Goal: Information Seeking & Learning: Check status

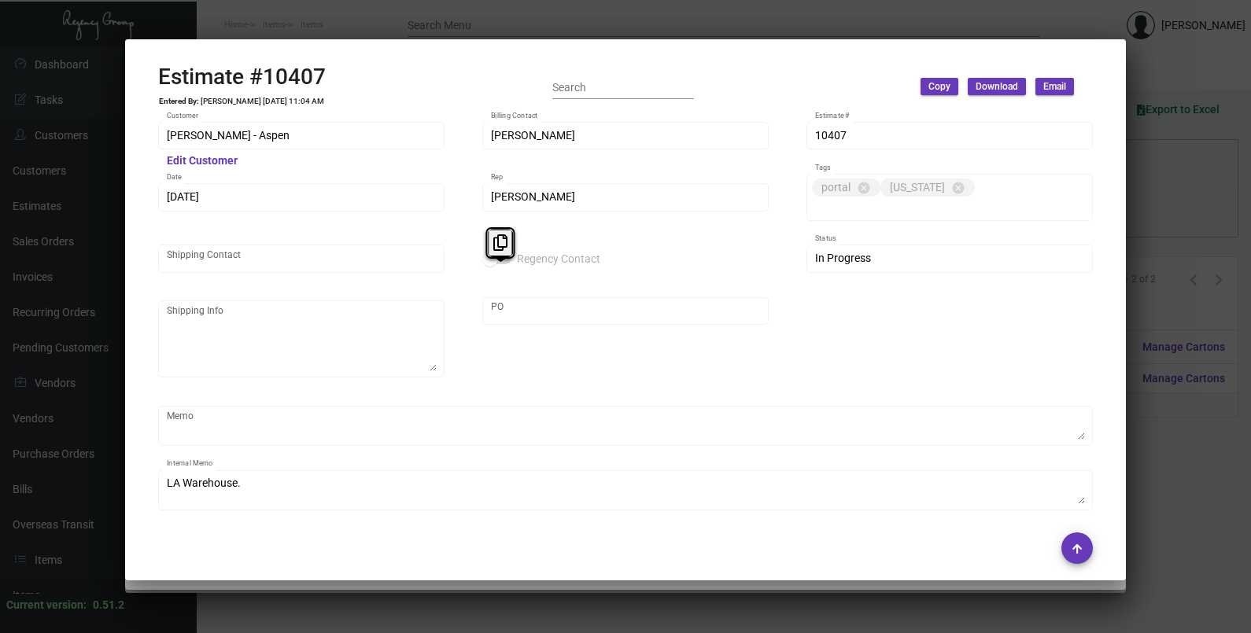
scroll to position [1002, 0]
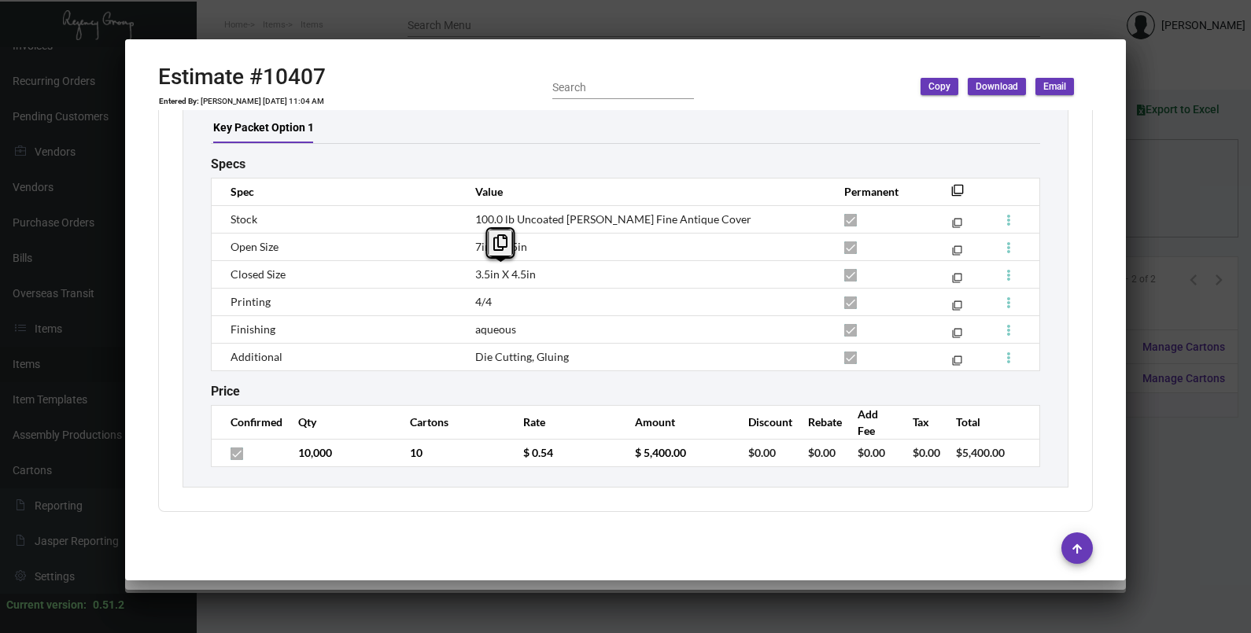
click at [1160, 251] on div at bounding box center [625, 316] width 1251 height 633
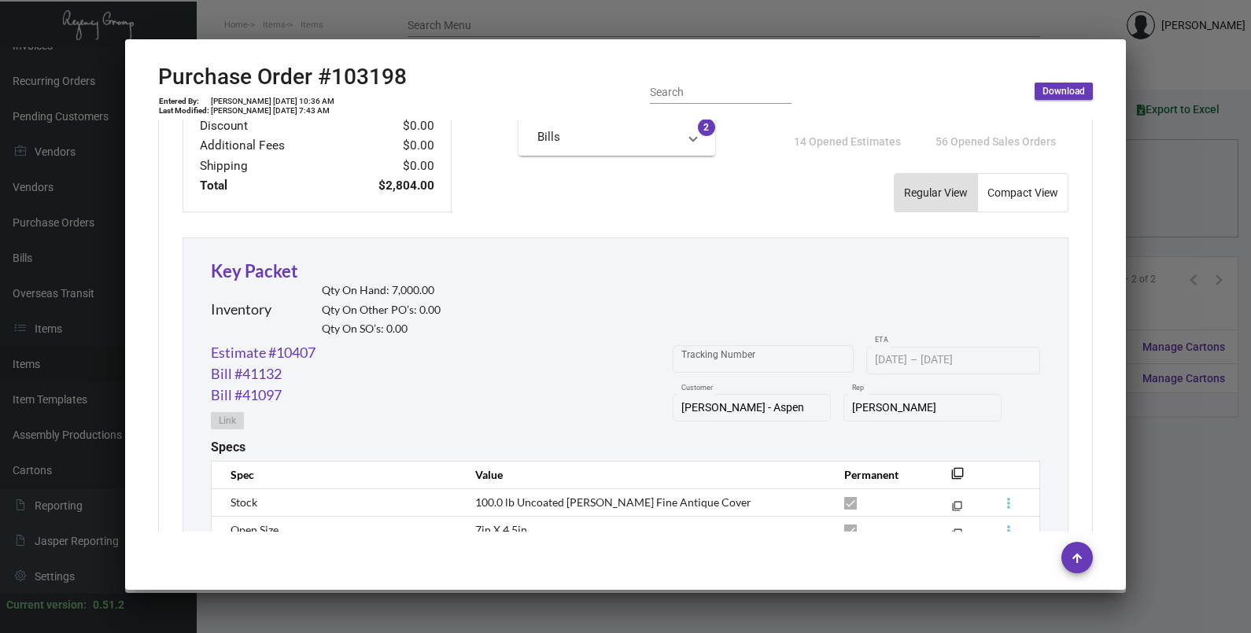
click at [1160, 251] on div at bounding box center [625, 316] width 1251 height 633
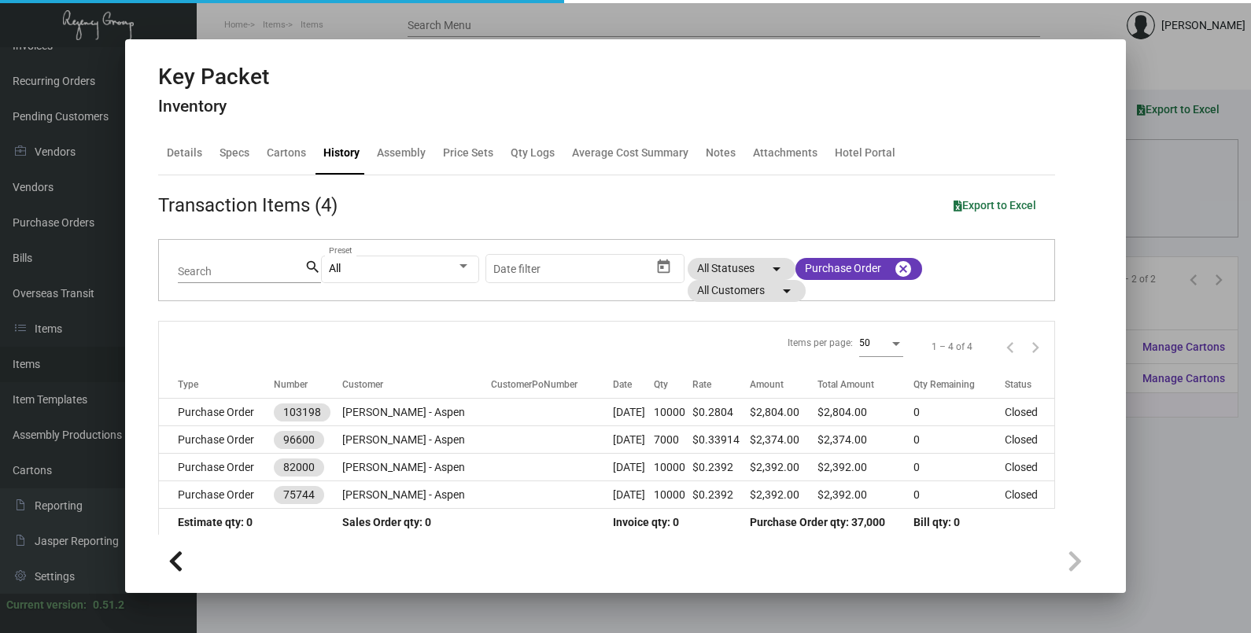
click at [1160, 251] on div at bounding box center [625, 316] width 1251 height 633
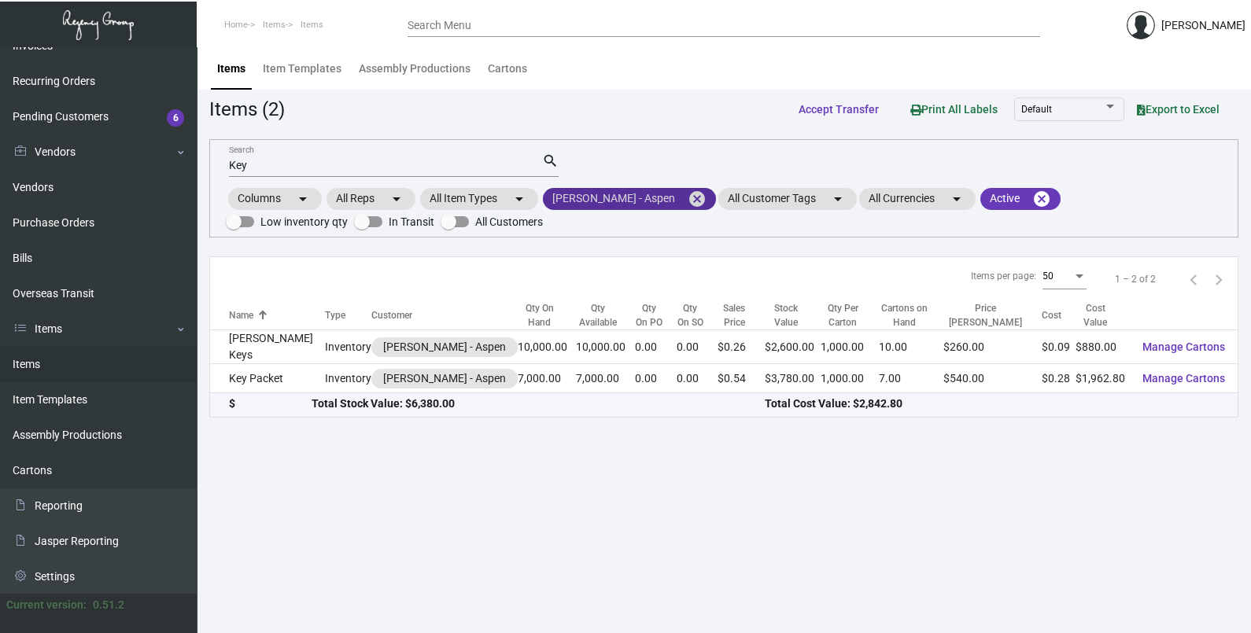
click at [688, 196] on mat-icon "cancel" at bounding box center [697, 199] width 19 height 19
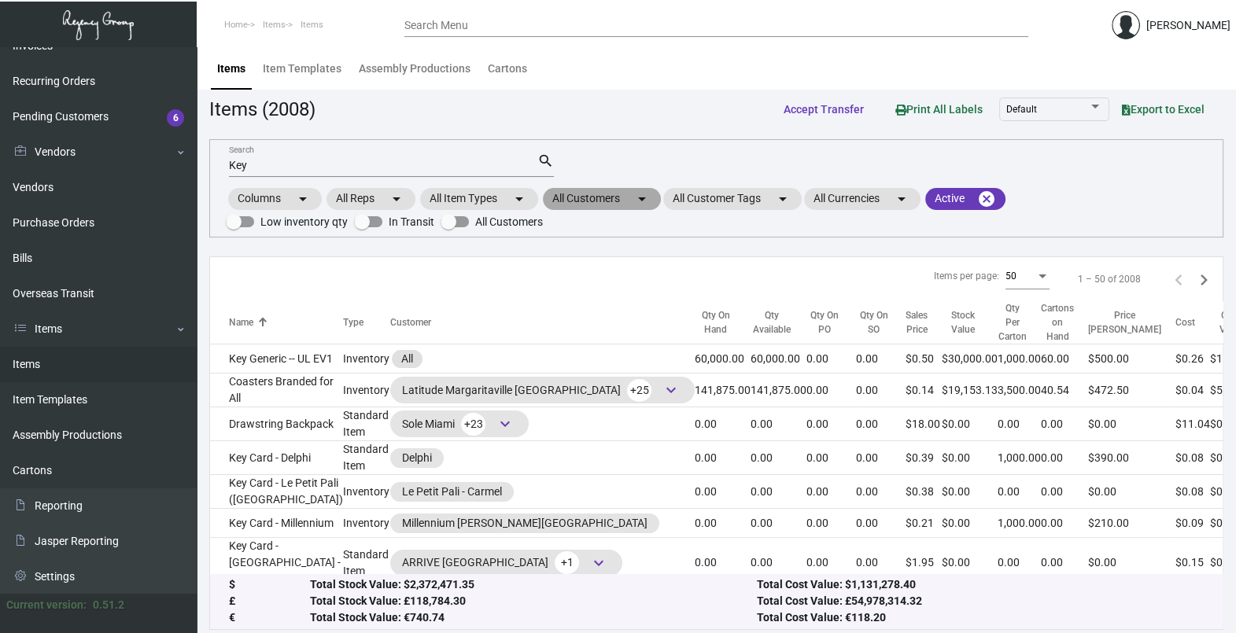
click at [632, 197] on mat-chip "All Customers arrow_drop_down" at bounding box center [602, 199] width 118 height 22
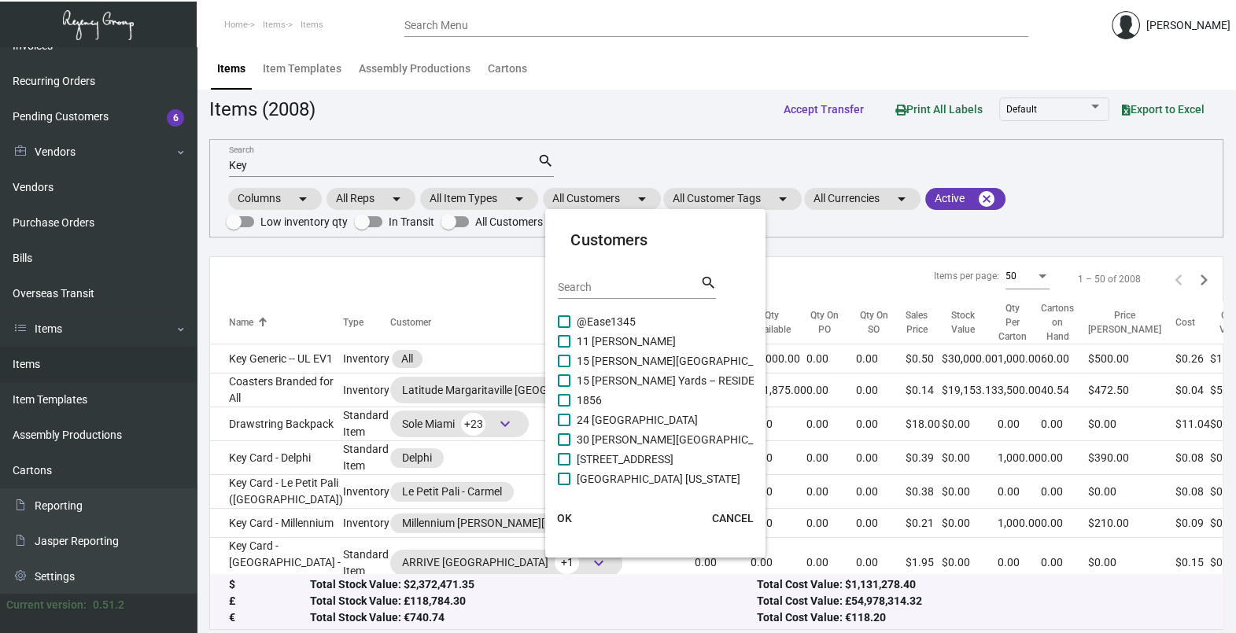
click at [636, 293] on div "Search" at bounding box center [629, 287] width 142 height 24
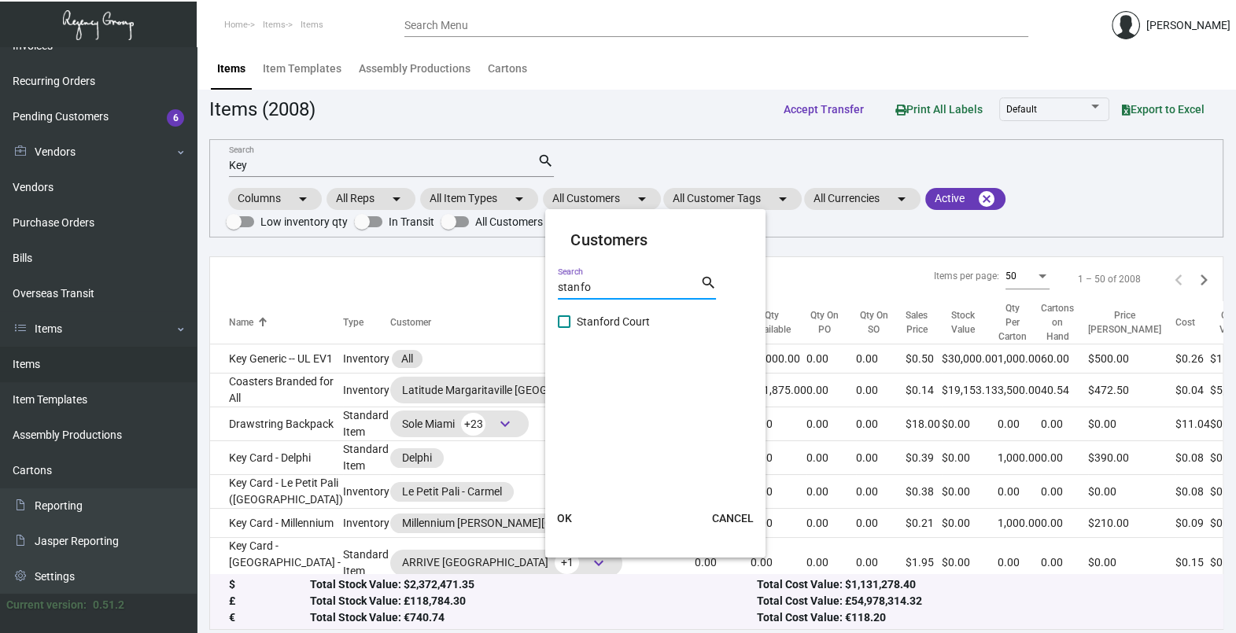
type input "stanfo"
click at [619, 319] on span "Stanford Court" at bounding box center [613, 321] width 73 height 19
click at [564, 328] on input "Stanford Court" at bounding box center [563, 328] width 1 height 1
checkbox input "true"
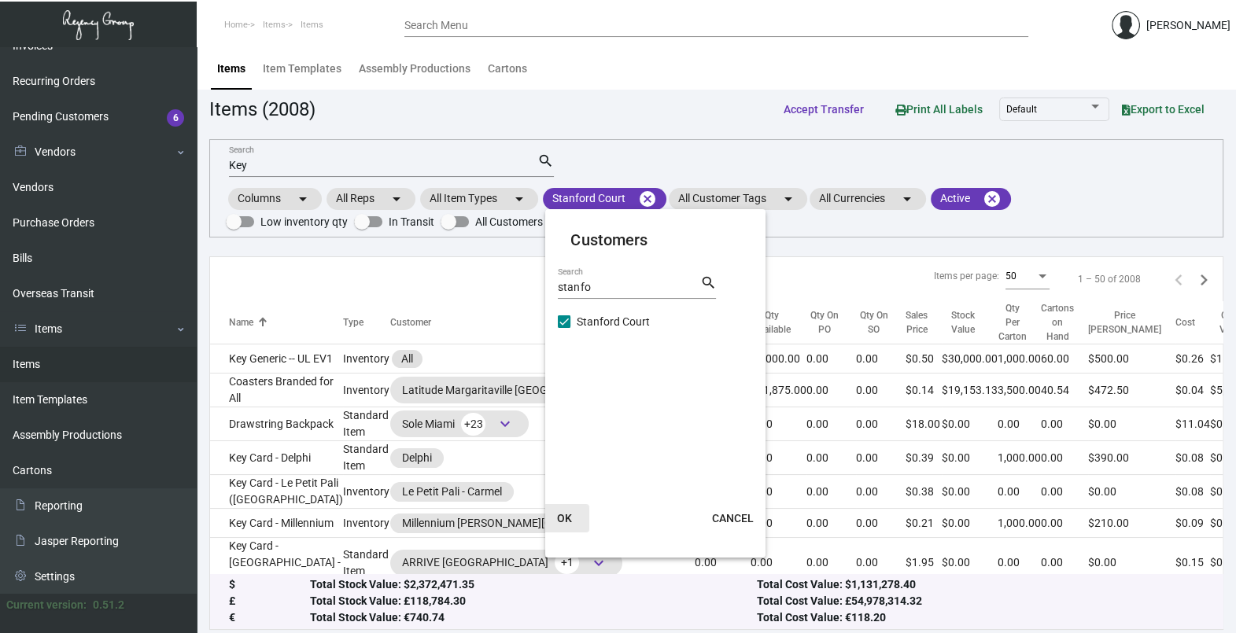
click at [569, 519] on span "OK" at bounding box center [564, 518] width 15 height 13
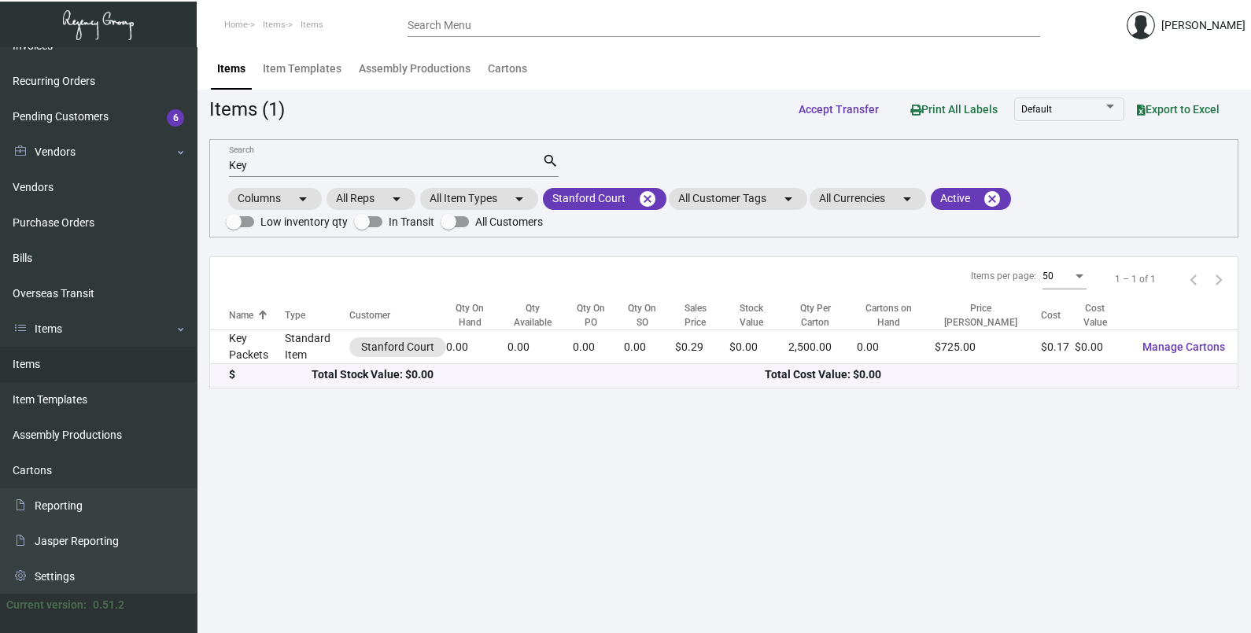
click at [290, 170] on input "Key" at bounding box center [385, 166] width 313 height 13
type input "K"
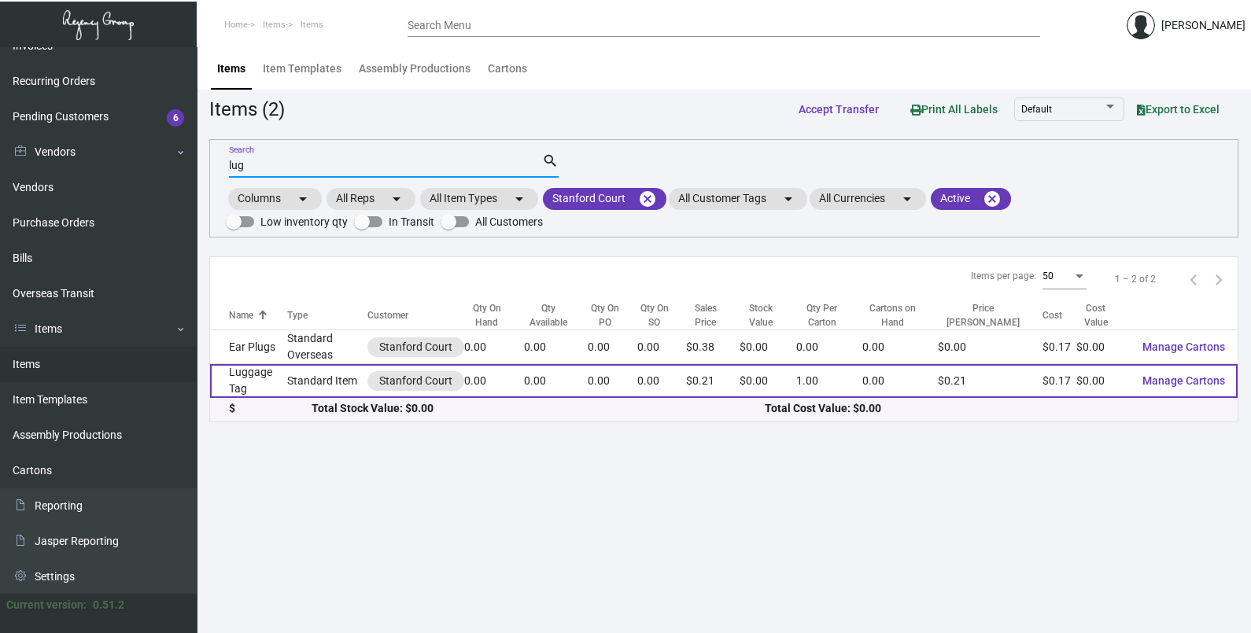
type input "lug"
click at [255, 390] on td "Luggage Tag" at bounding box center [248, 381] width 77 height 34
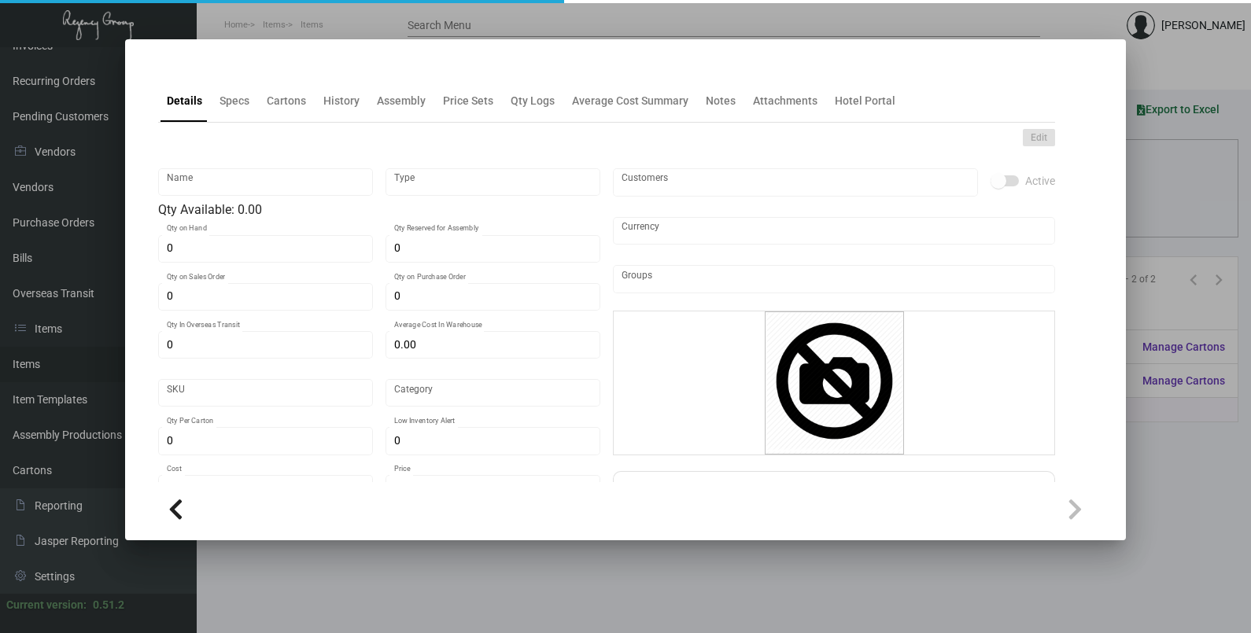
type input "Luggage Tag"
type input "Standard Item"
type input "$ 0.00"
type input "1008-Luggage Tag -12"
type input "Standard"
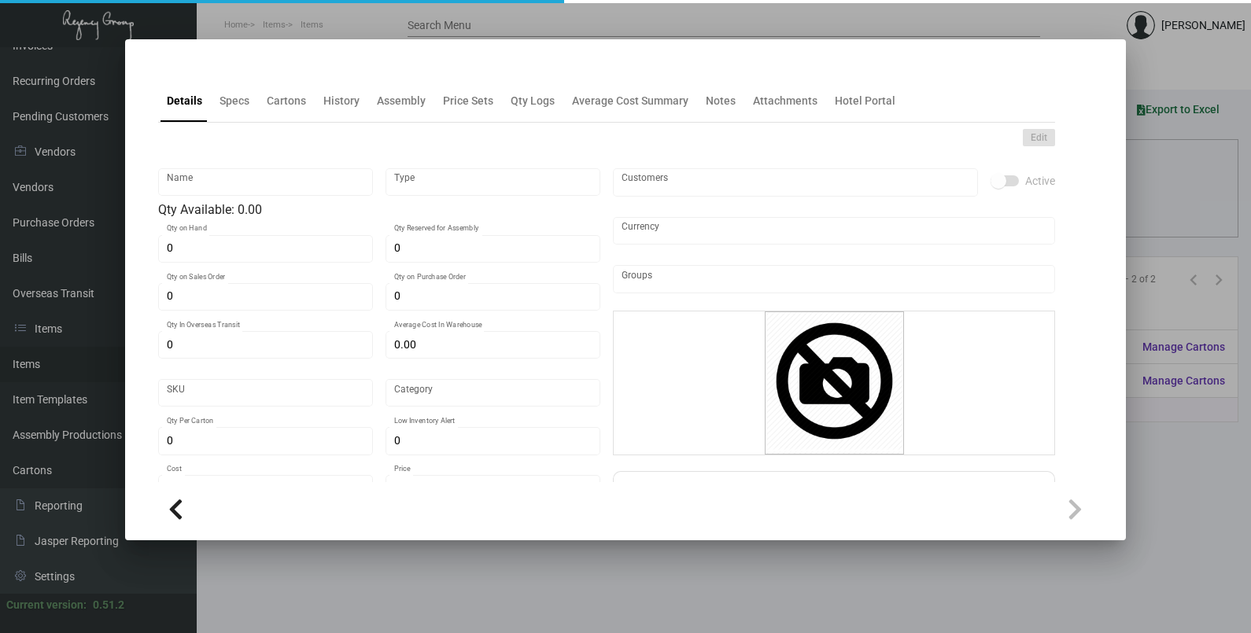
type input "1"
type input "$ 0.17194"
type input "$ 0.2099"
checkbox input "true"
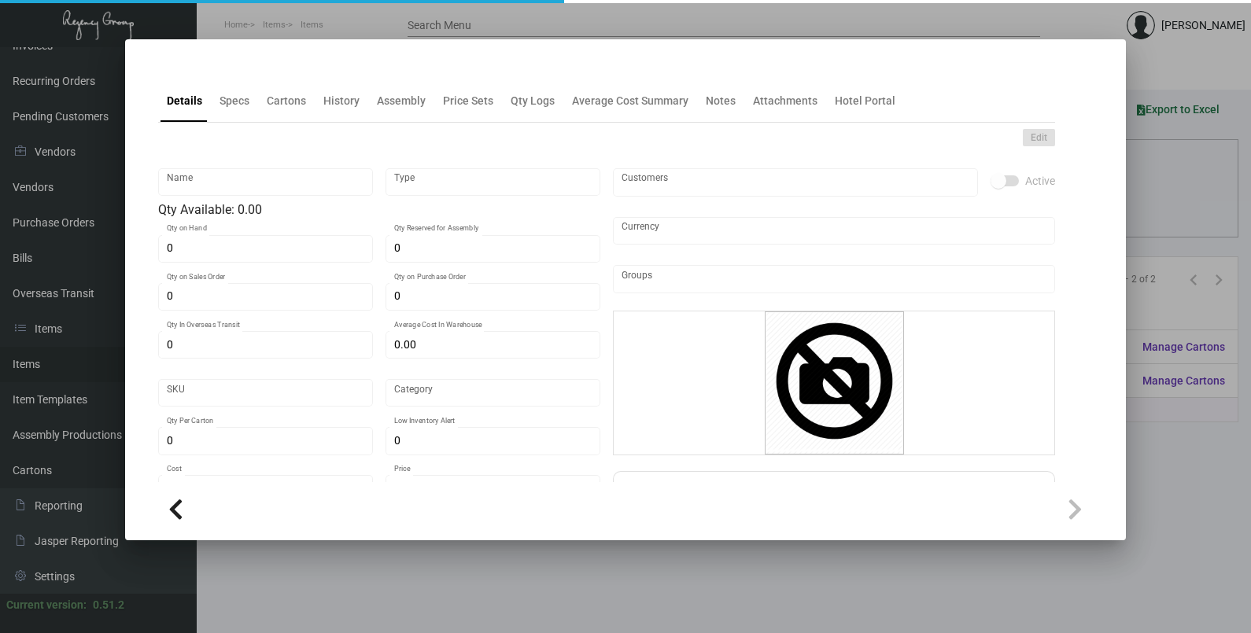
type input "United States Dollar $"
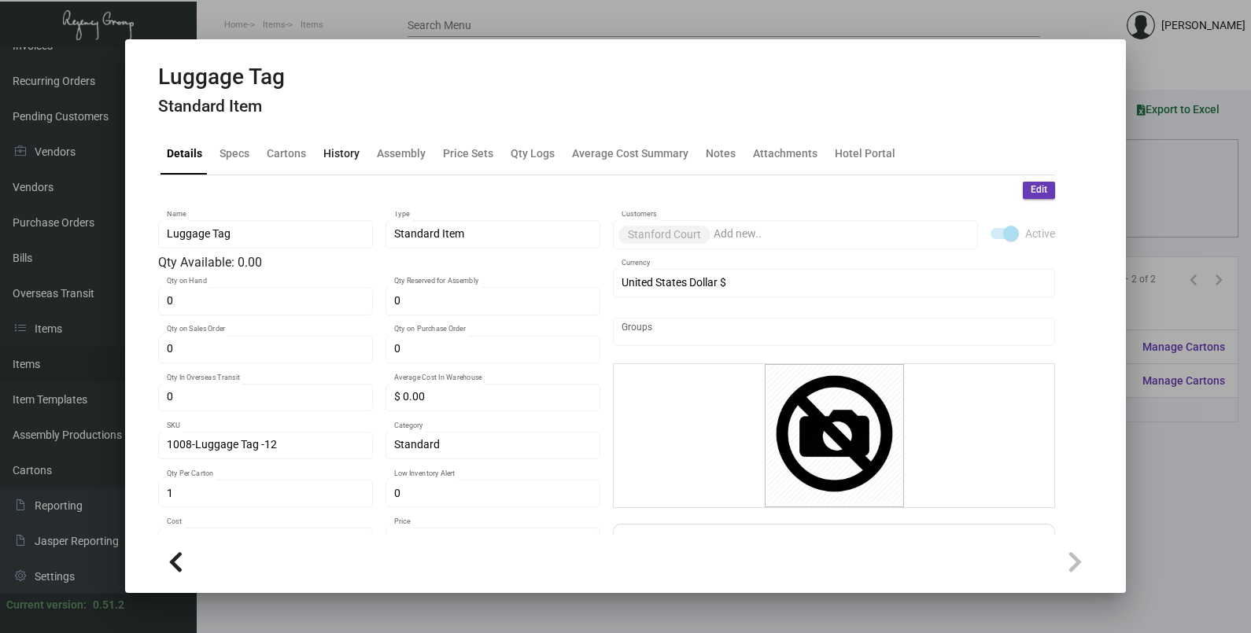
click at [346, 151] on div "History" at bounding box center [341, 153] width 36 height 17
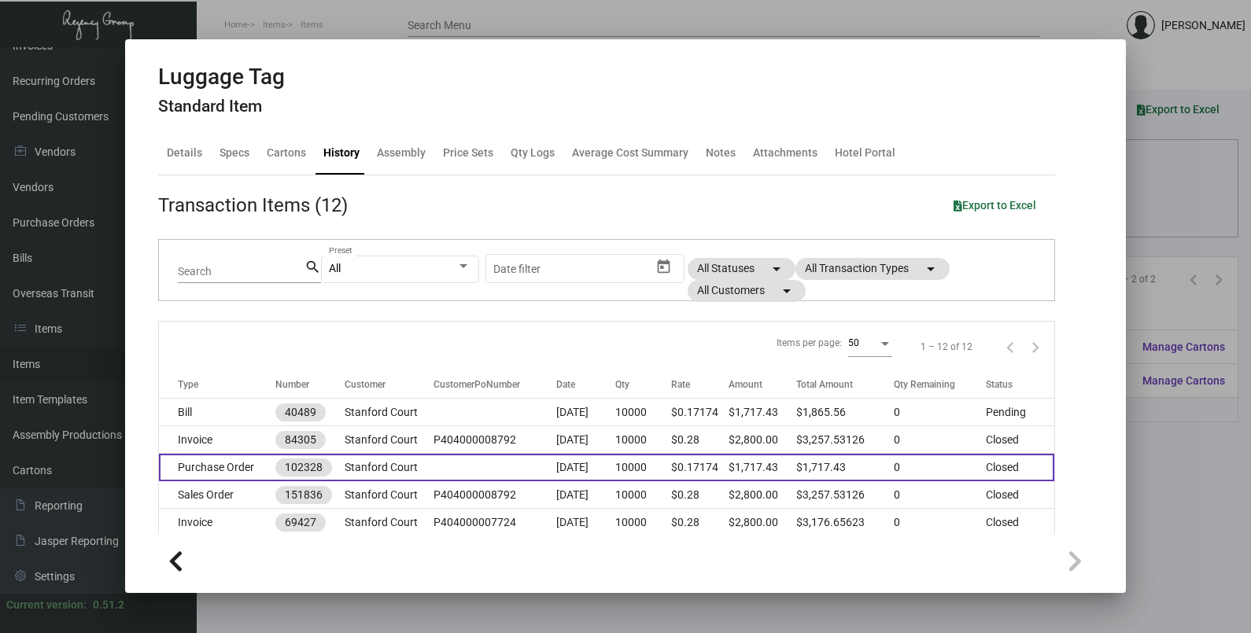
click at [565, 468] on td "[DATE]" at bounding box center [585, 468] width 58 height 28
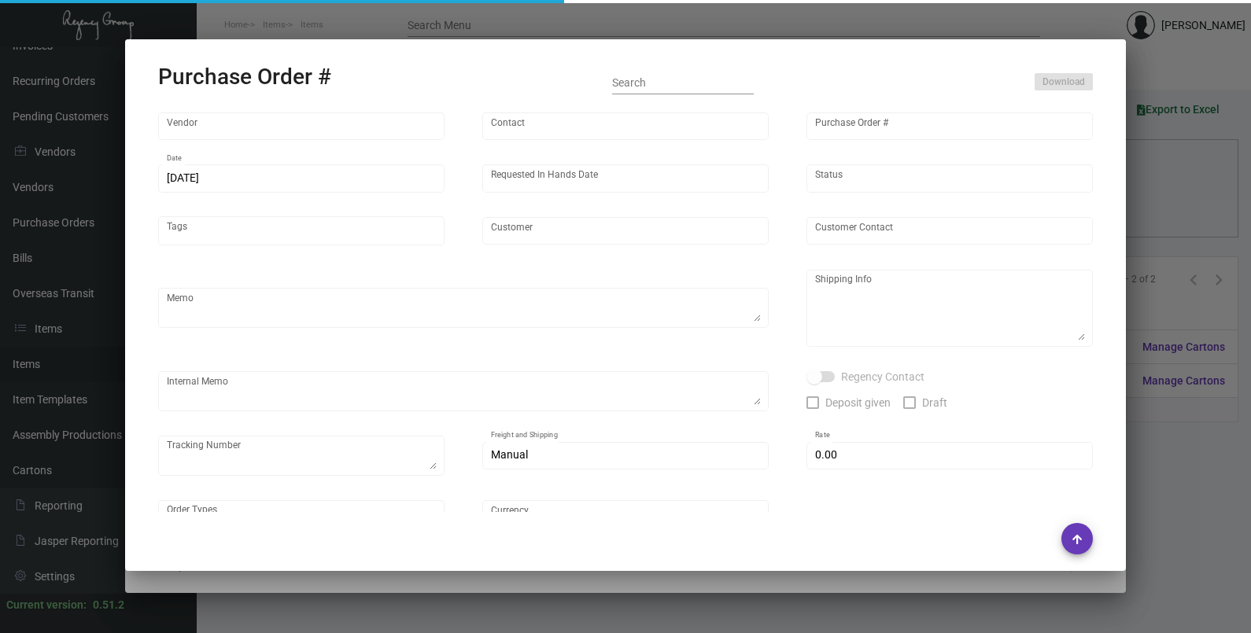
type input "SSP"
type input "[PERSON_NAME]"
type input "102328"
type input "[DATE]"
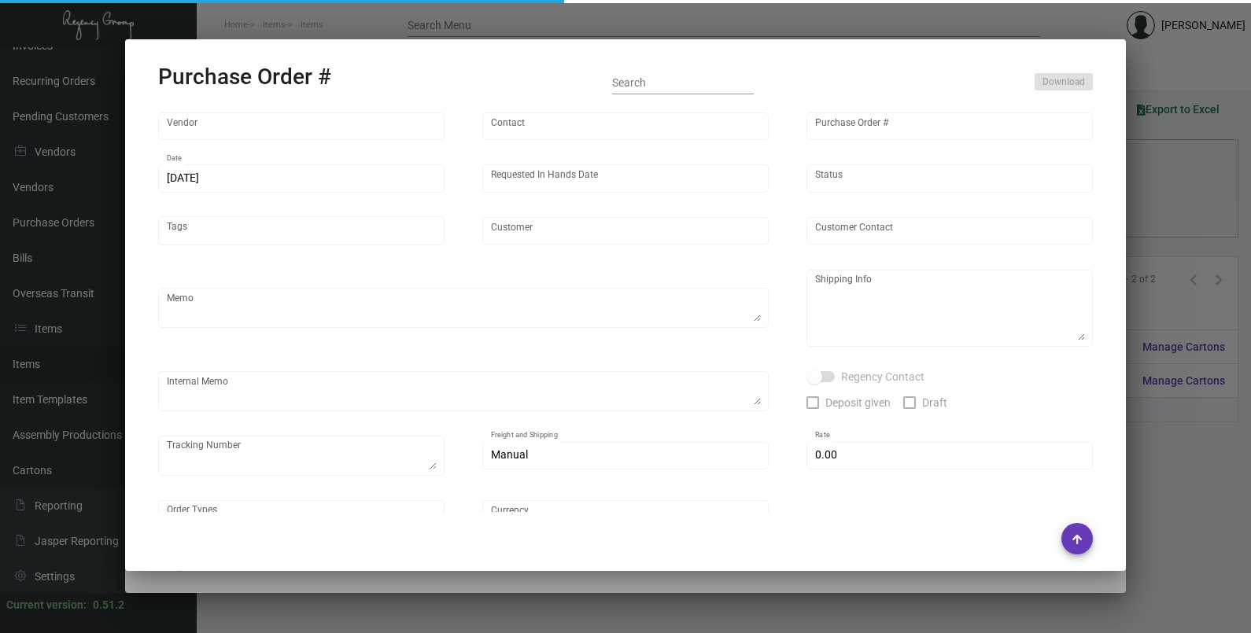
type input "Stanford Court"
type input "[PERSON_NAME]"
type textarea "Q# 5298959 / Last PO#95074"
type textarea "Stanford Court - [PERSON_NAME] [STREET_ADDRESS][US_STATE]"
type input "$ 0.00"
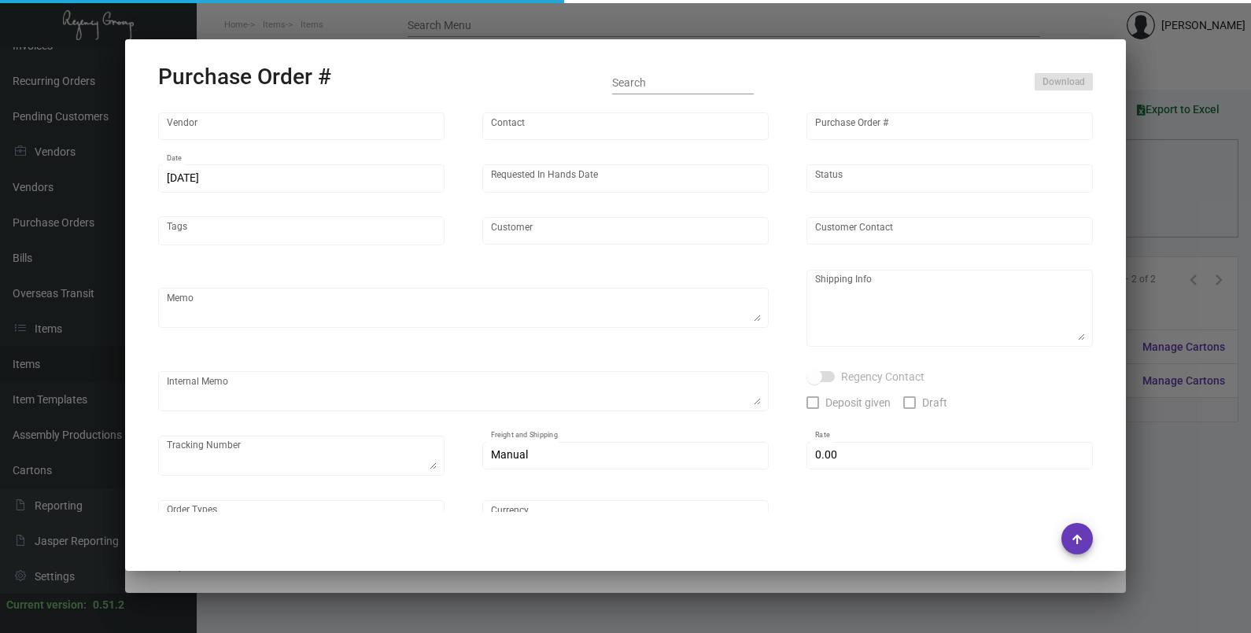
type input "United States Dollar $"
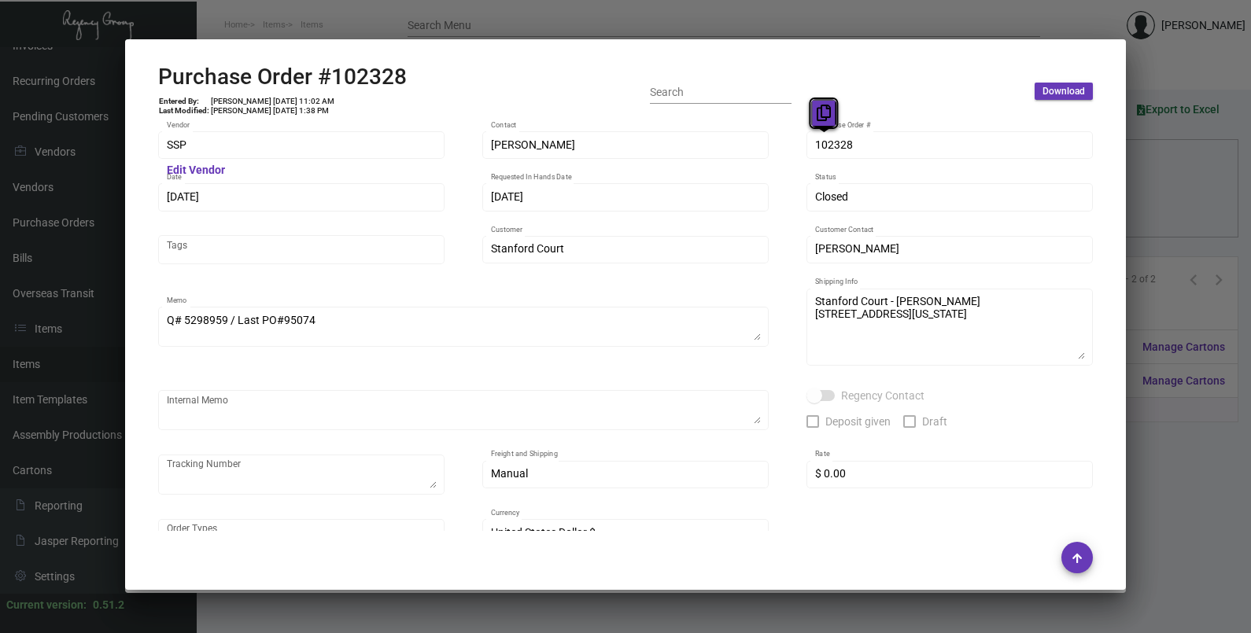
drag, startPoint x: 819, startPoint y: 143, endPoint x: 820, endPoint y: 110, distance: 33.1
click at [820, 110] on icon at bounding box center [824, 113] width 14 height 17
drag, startPoint x: 836, startPoint y: 146, endPoint x: 825, endPoint y: 114, distance: 33.6
click at [825, 116] on icon at bounding box center [824, 113] width 14 height 17
drag, startPoint x: 205, startPoint y: 197, endPoint x: 193, endPoint y: 161, distance: 37.3
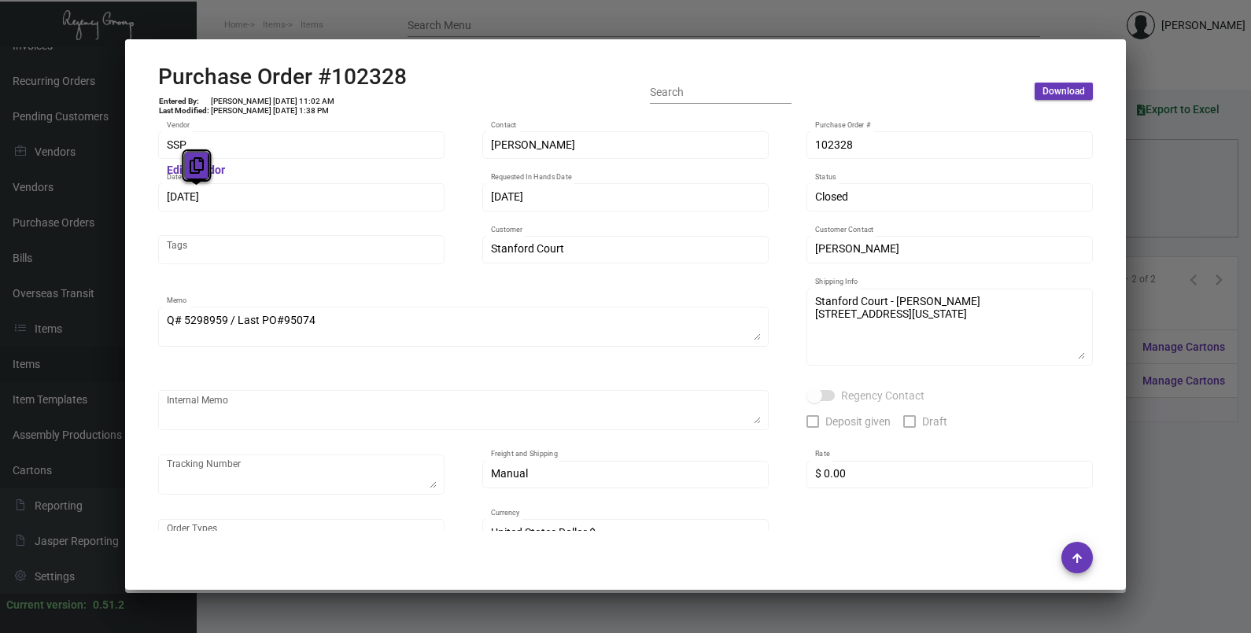
click at [193, 161] on icon at bounding box center [197, 165] width 14 height 17
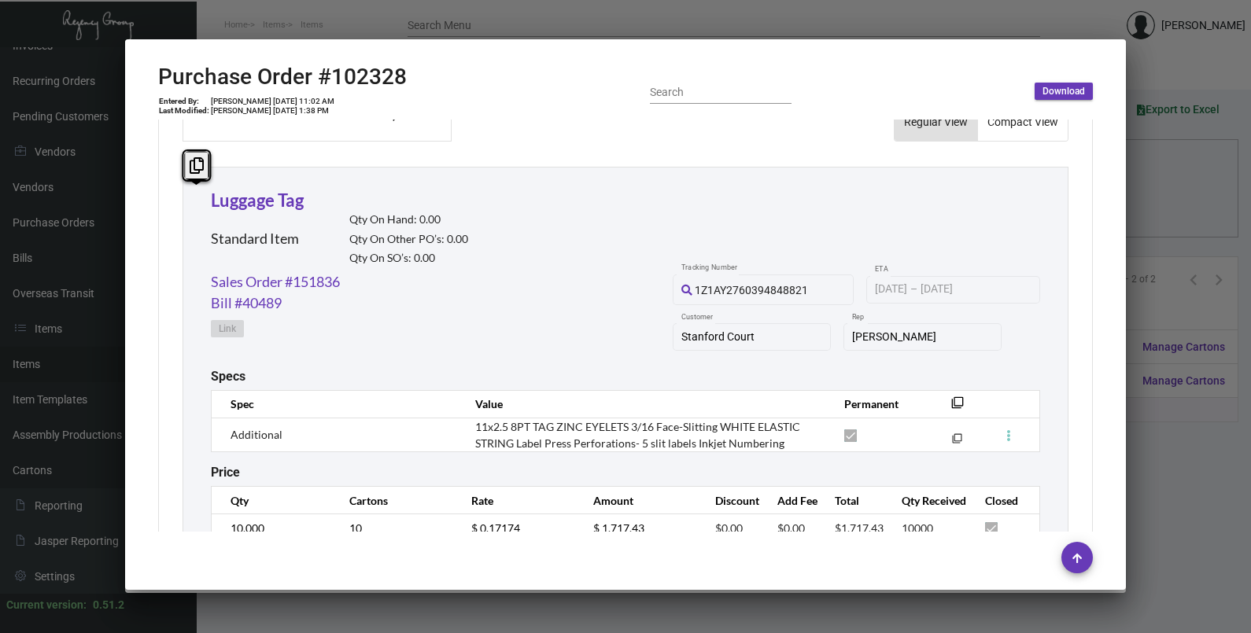
scroll to position [753, 0]
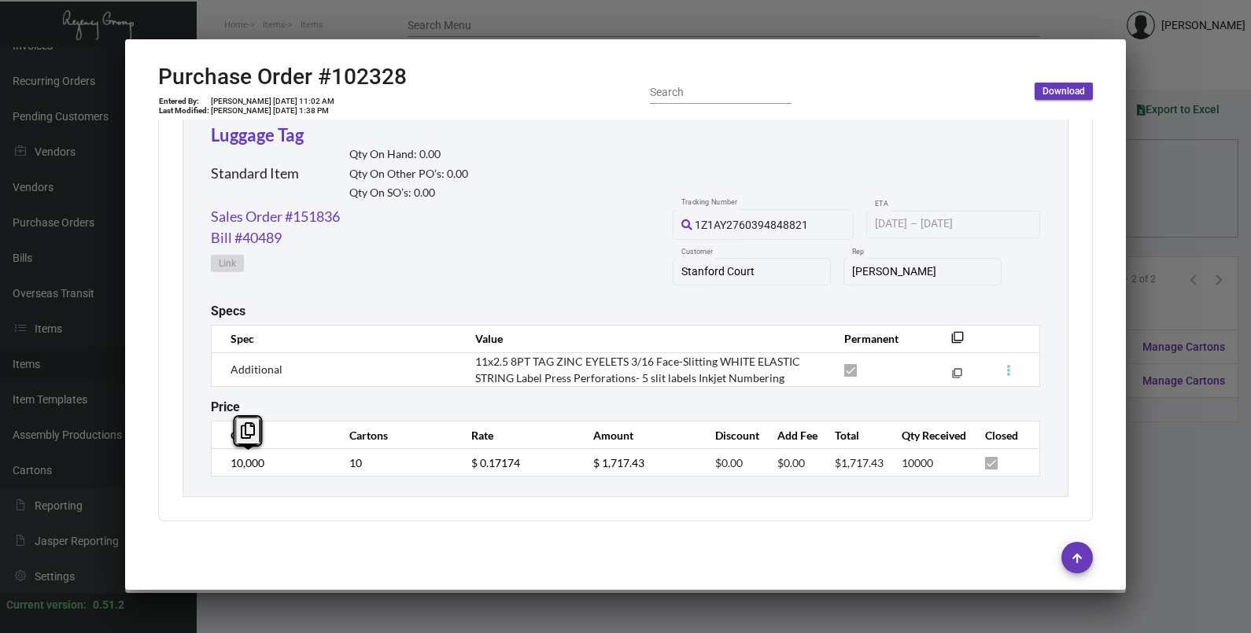
click at [224, 464] on td "10,000" at bounding box center [273, 463] width 122 height 28
click at [456, 464] on td "$ 0.17174" at bounding box center [517, 463] width 122 height 28
click at [258, 225] on link "Sales Order #151836" at bounding box center [275, 216] width 129 height 21
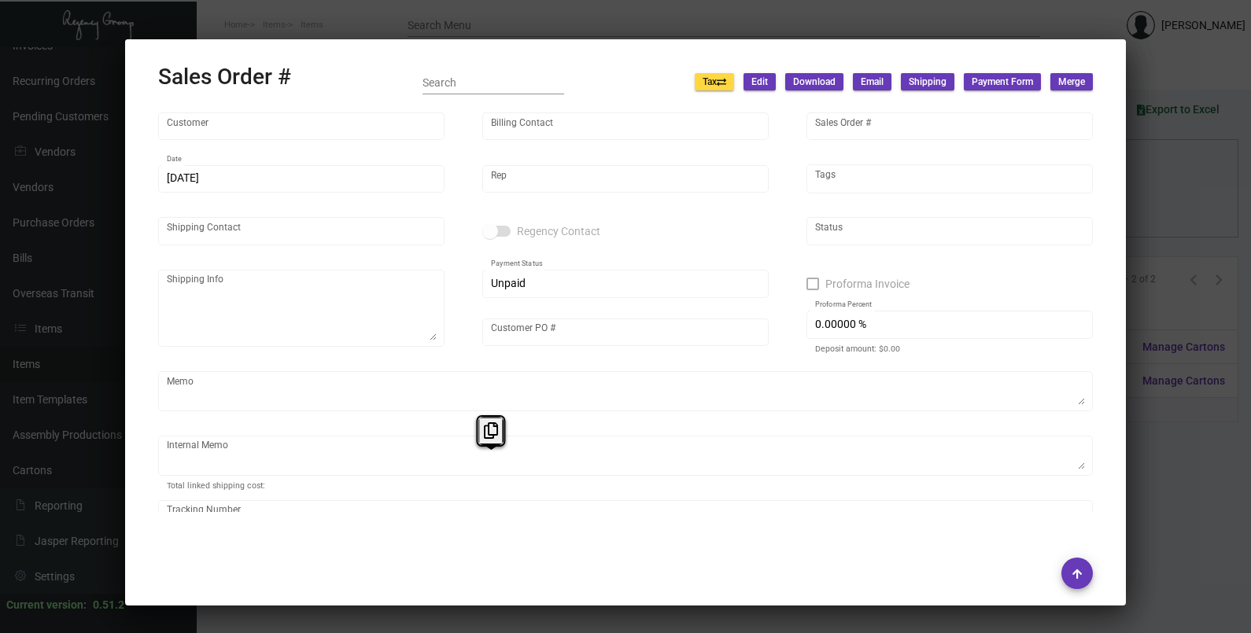
type input "Stanford Court"
type input "Accounting Team"
type input "151836"
type input "[DATE]"
type input "[PERSON_NAME]"
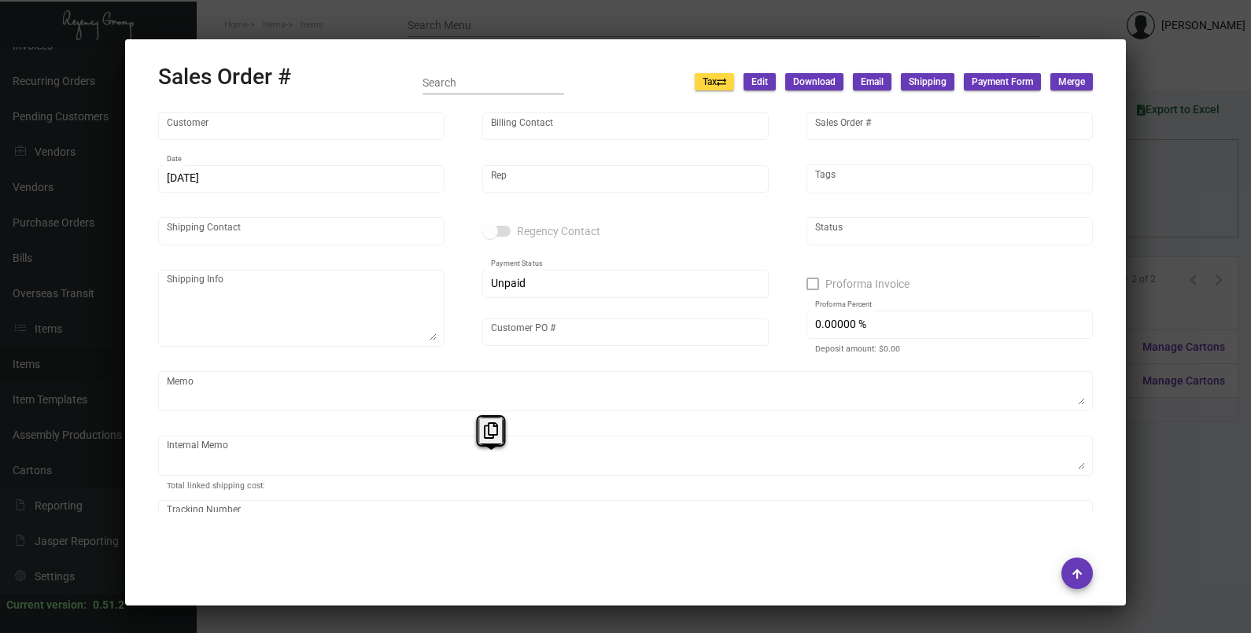
type input "[PERSON_NAME]"
type textarea "Stanford Court - [PERSON_NAME] [STREET_ADDRESS][US_STATE]"
type input "P404000008792"
type textarea "[DATE] Shipped from SSP by UPS Ground Cost $149.20"
type input "United States Dollar $"
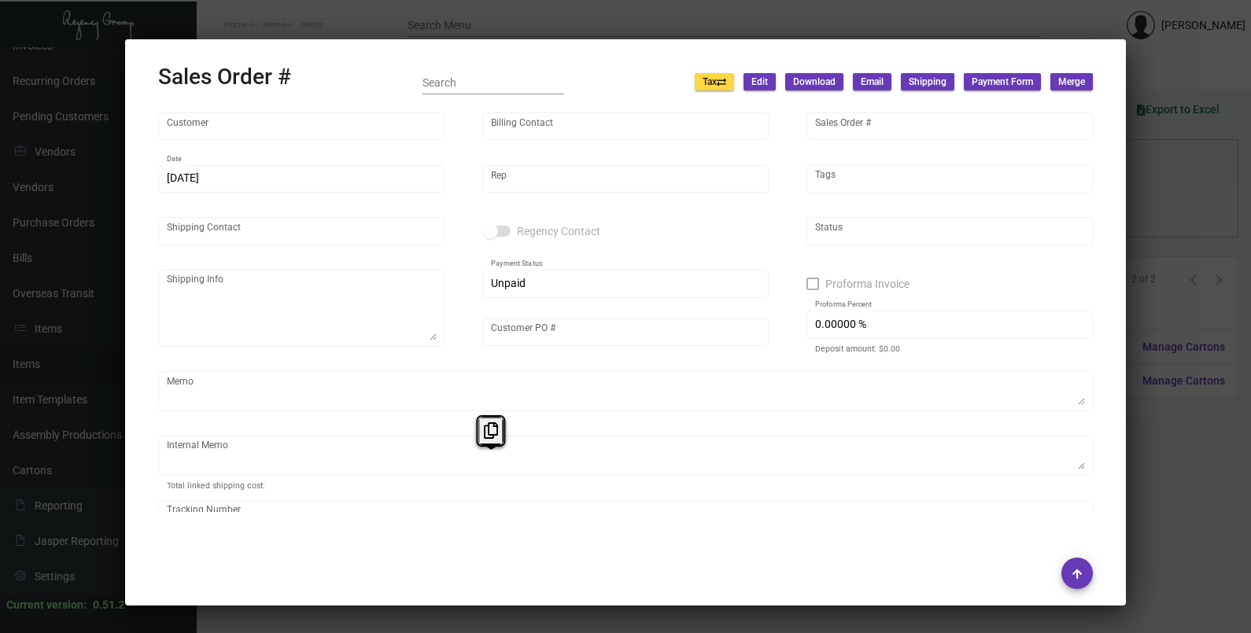
type input "$ 198.74"
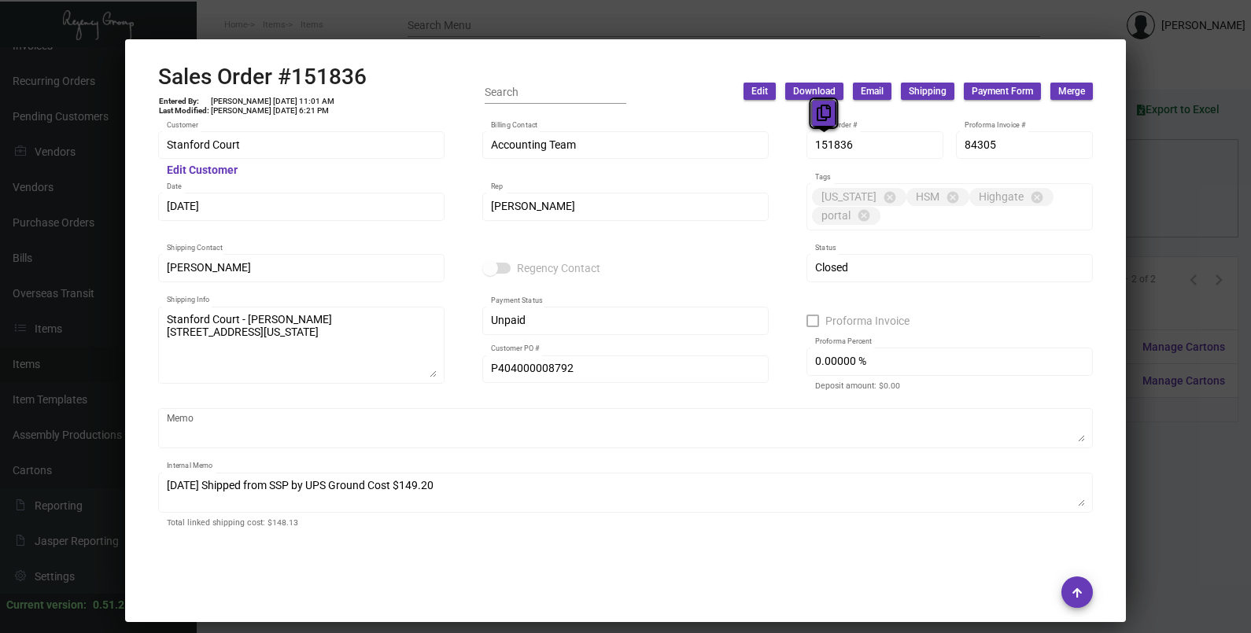
drag, startPoint x: 826, startPoint y: 149, endPoint x: 815, endPoint y: 116, distance: 34.1
click at [815, 116] on button at bounding box center [824, 113] width 26 height 28
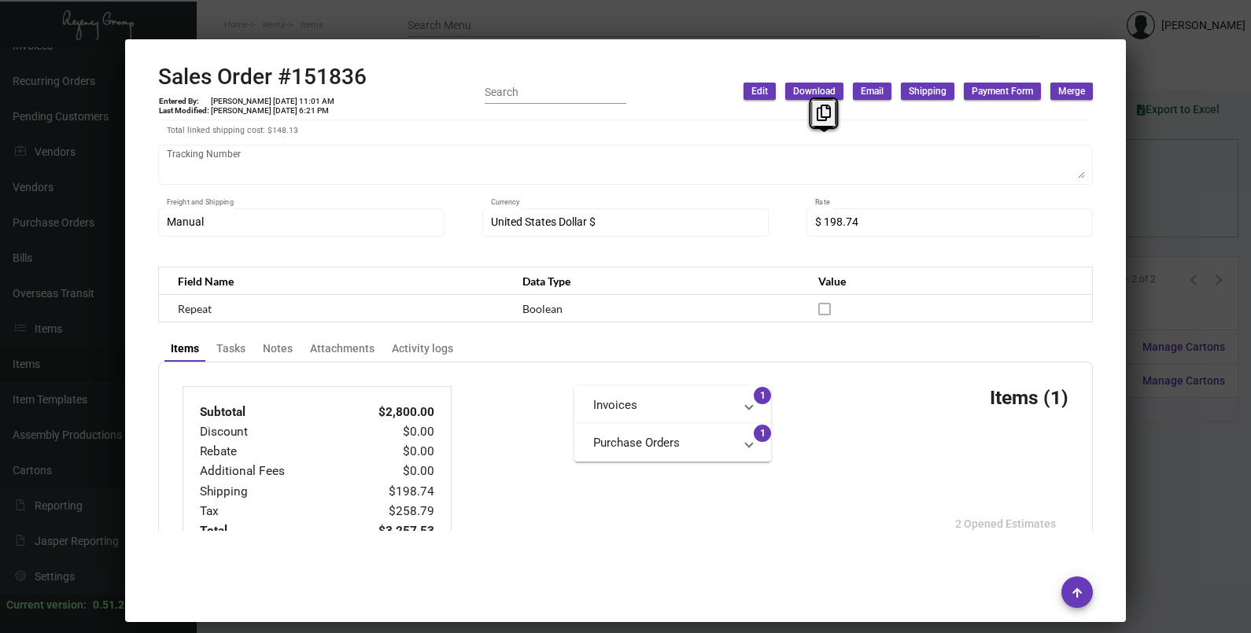
scroll to position [846, 0]
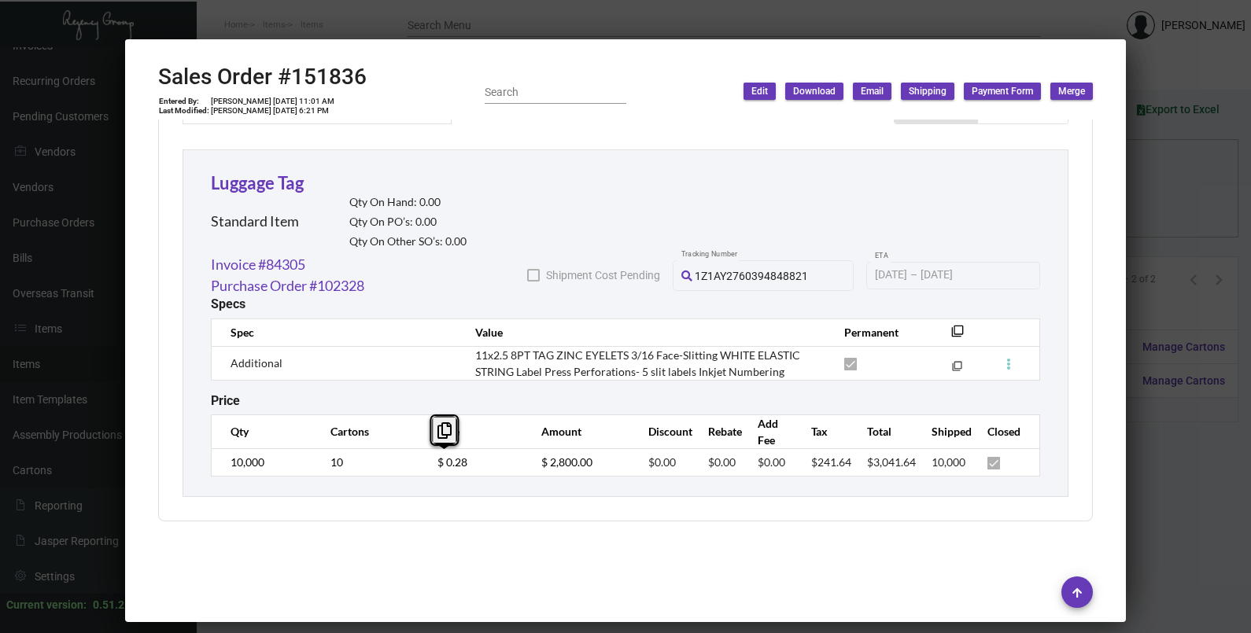
click at [427, 464] on td "$ 0.28" at bounding box center [474, 462] width 104 height 28
